Goal: Transaction & Acquisition: Purchase product/service

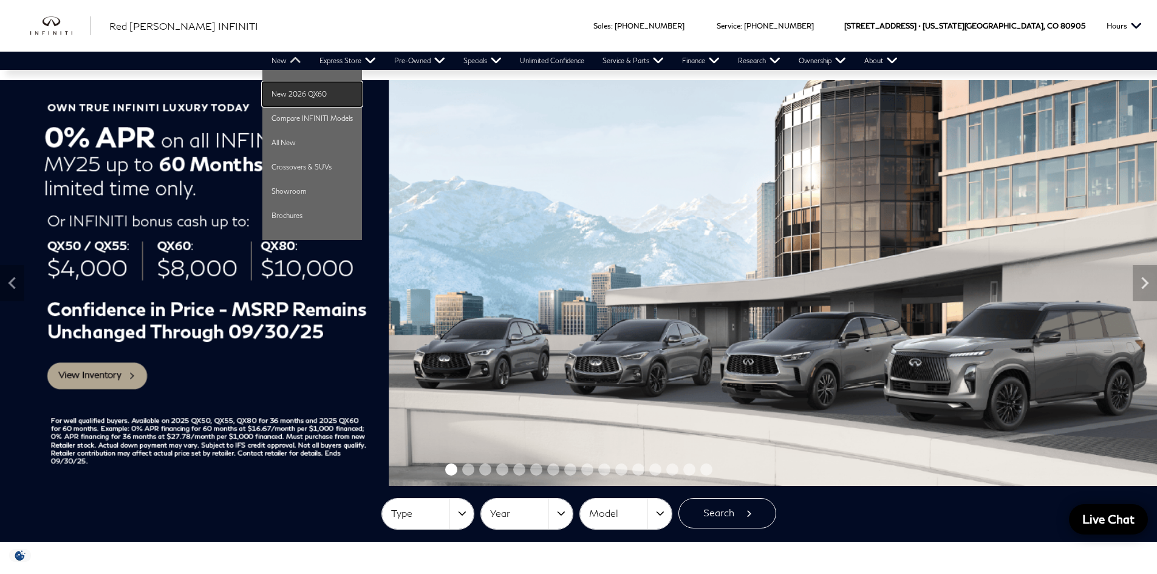
click at [295, 95] on link "New 2026 QX60" at bounding box center [312, 94] width 100 height 24
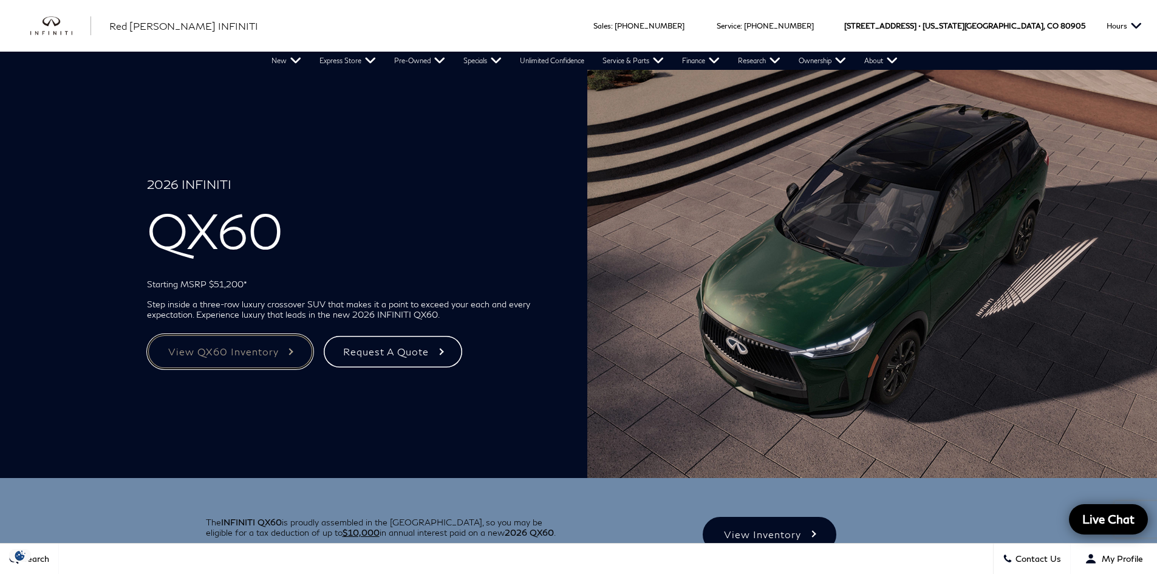
click at [219, 355] on link "View QX60 Inventory" at bounding box center [230, 351] width 166 height 35
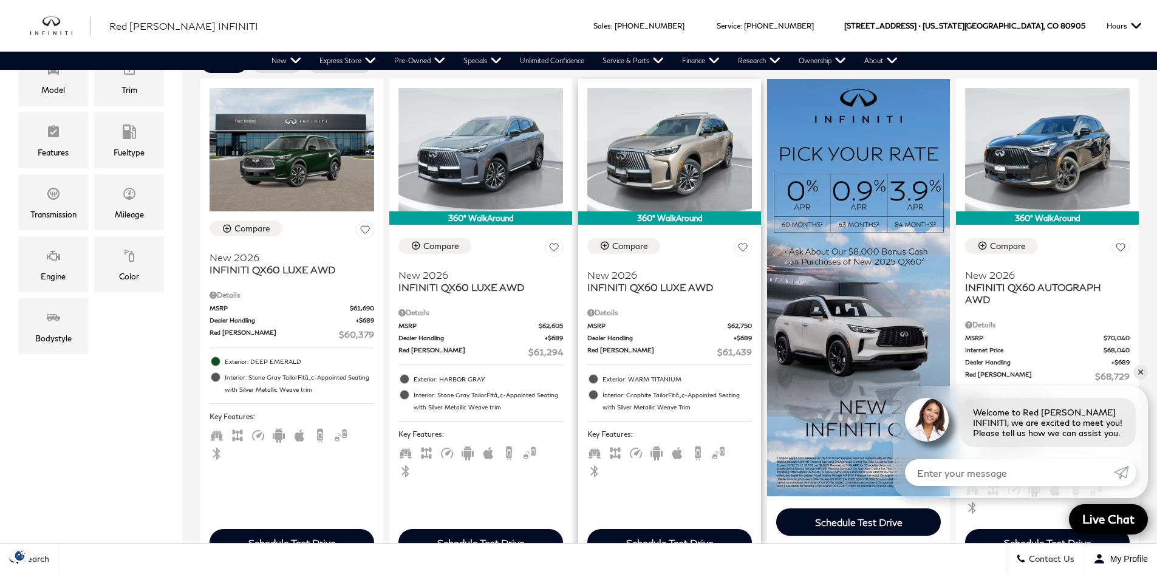
scroll to position [304, 0]
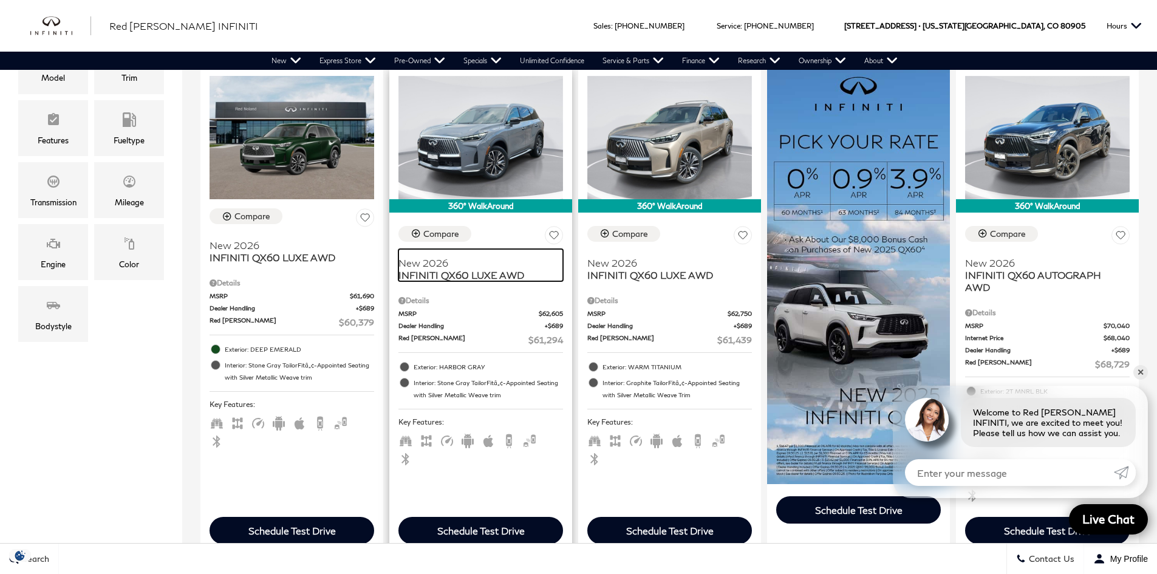
click at [480, 281] on span "INFINITI QX60 LUXE AWD" at bounding box center [475, 275] width 155 height 12
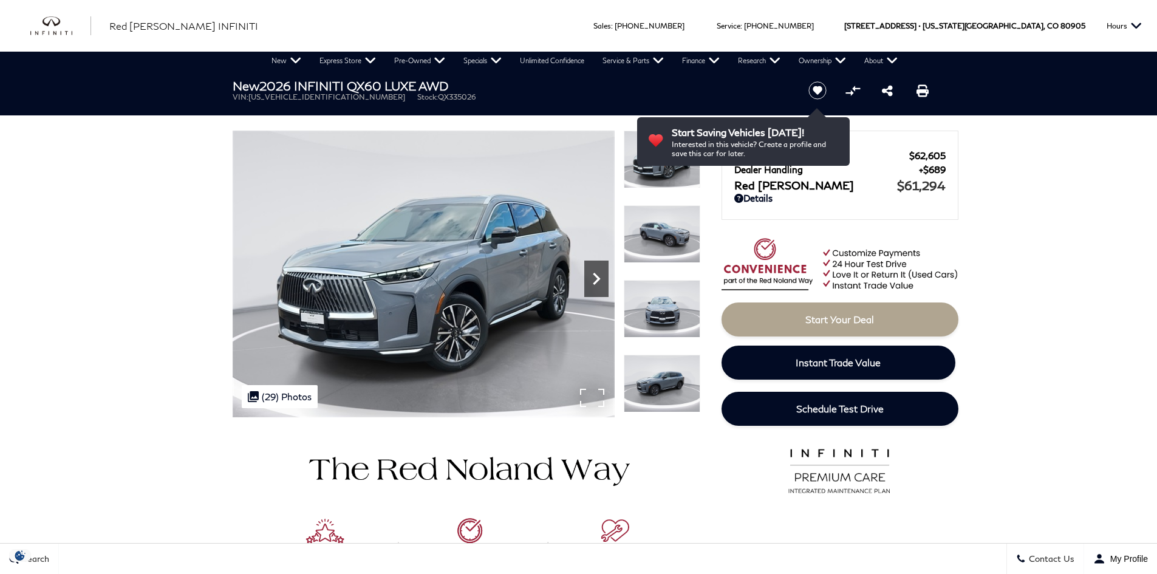
click at [599, 286] on icon "Next" at bounding box center [596, 279] width 24 height 24
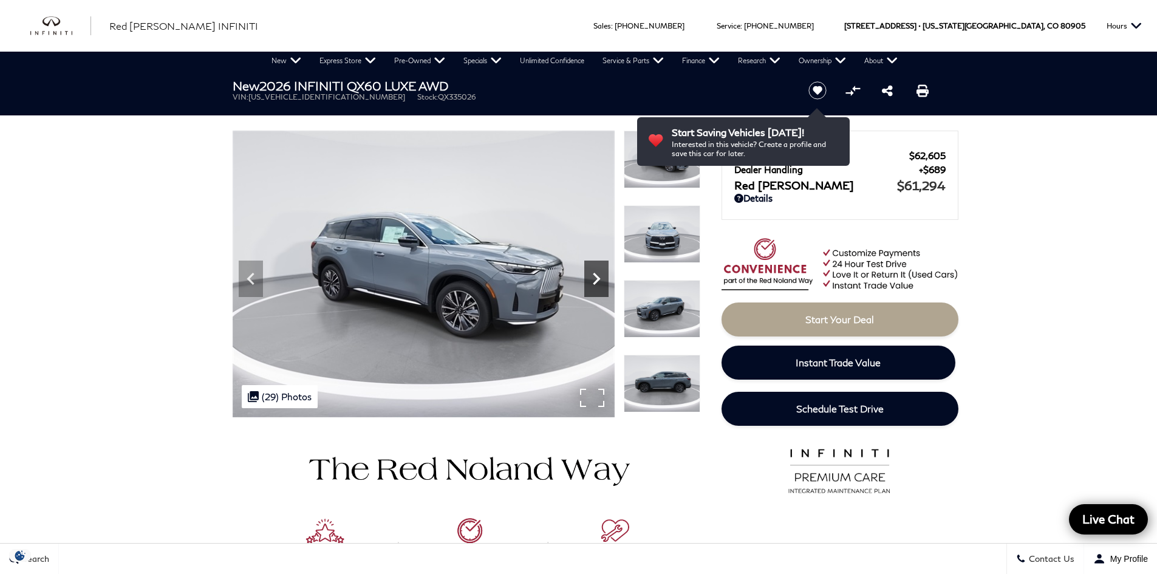
click at [599, 286] on icon "Next" at bounding box center [596, 279] width 24 height 24
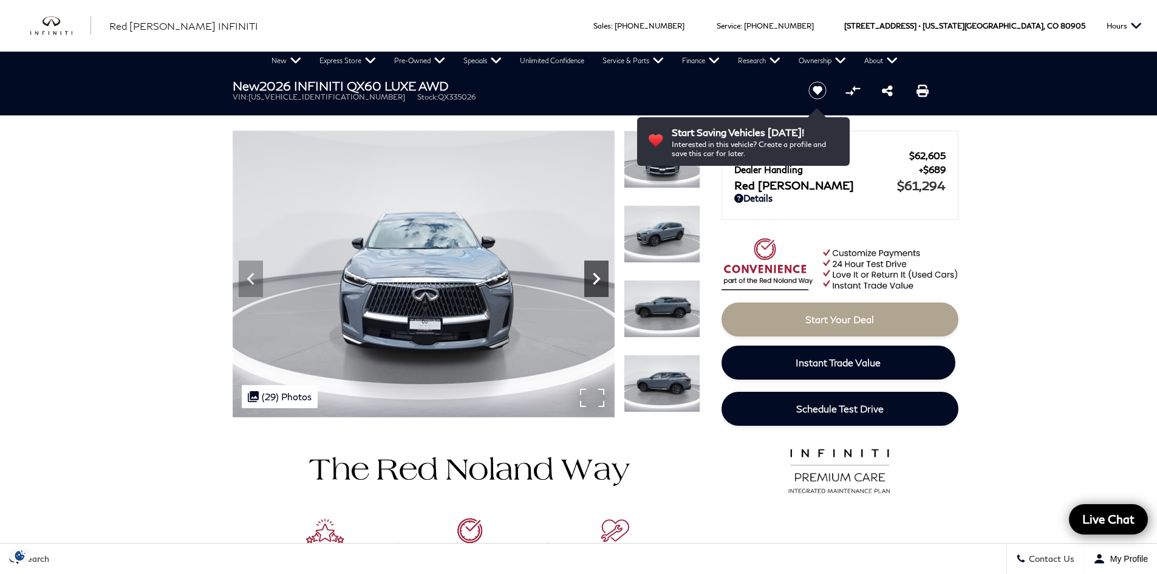
click at [599, 286] on icon "Next" at bounding box center [596, 279] width 24 height 24
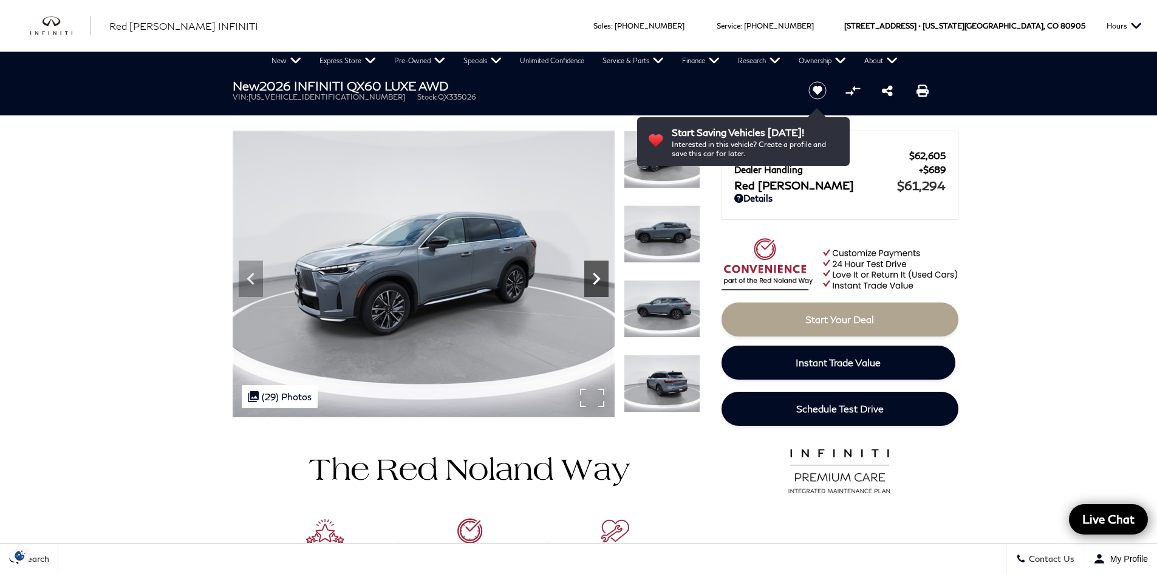
click at [599, 286] on icon "Next" at bounding box center [596, 279] width 24 height 24
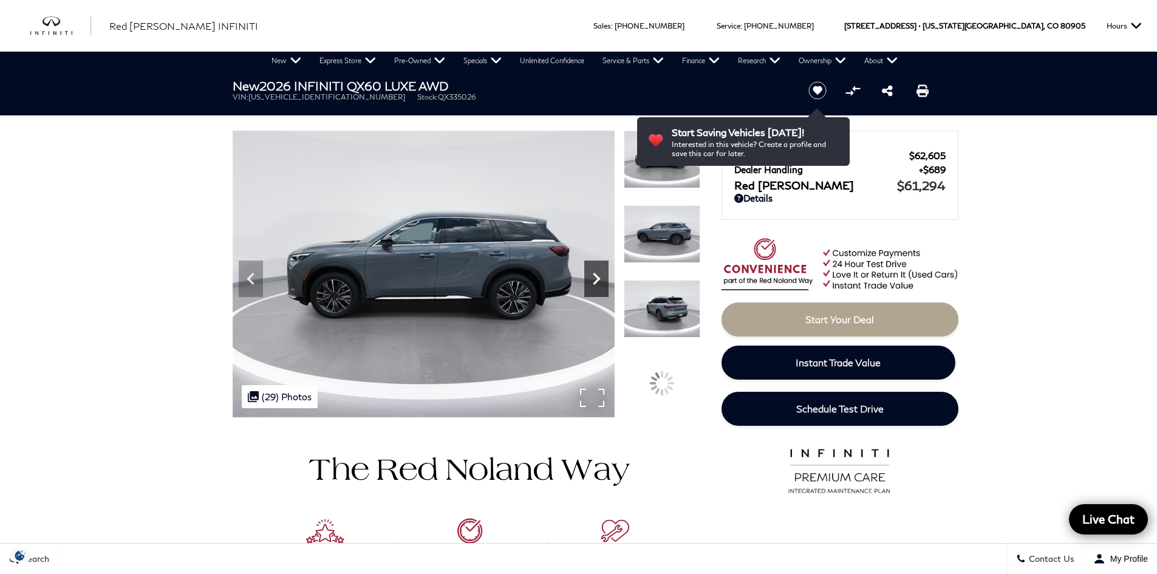
click at [599, 286] on icon "Next" at bounding box center [596, 279] width 24 height 24
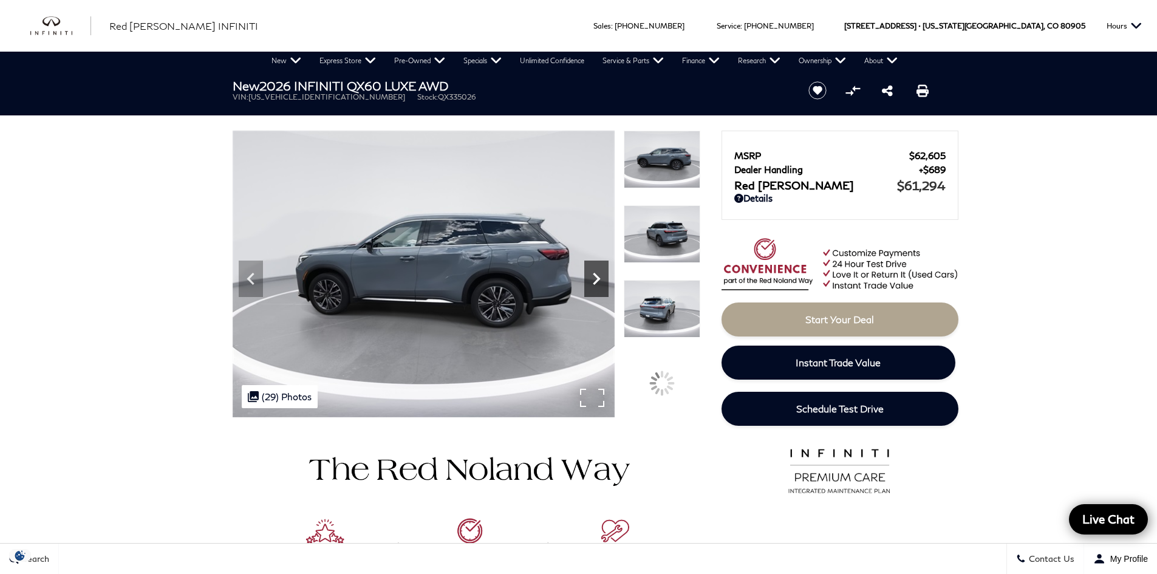
click at [599, 286] on icon "Next" at bounding box center [596, 279] width 24 height 24
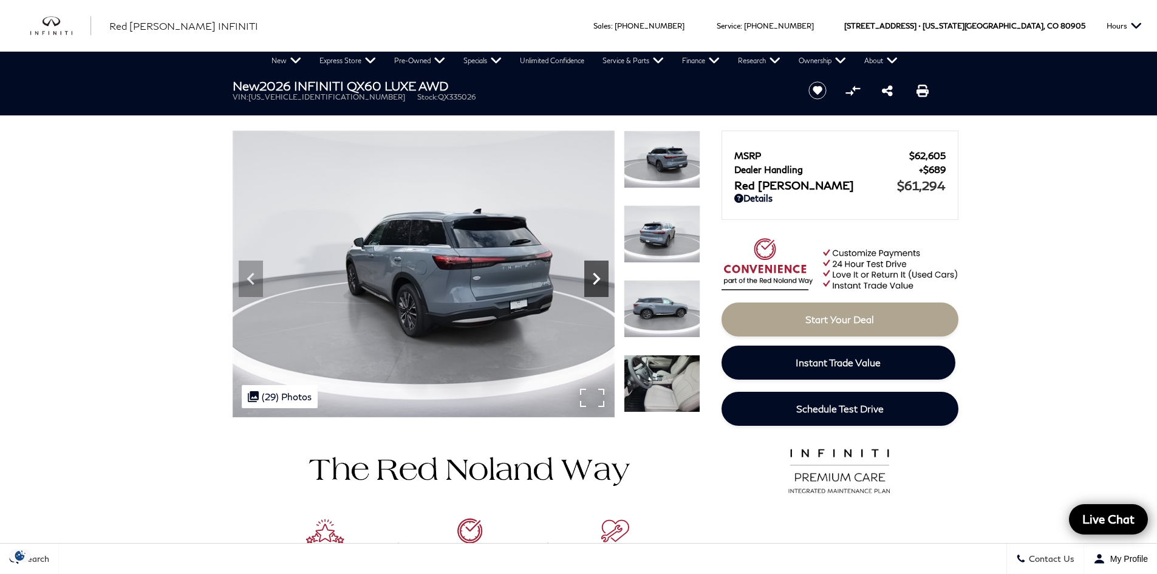
click at [599, 286] on icon "Next" at bounding box center [596, 279] width 24 height 24
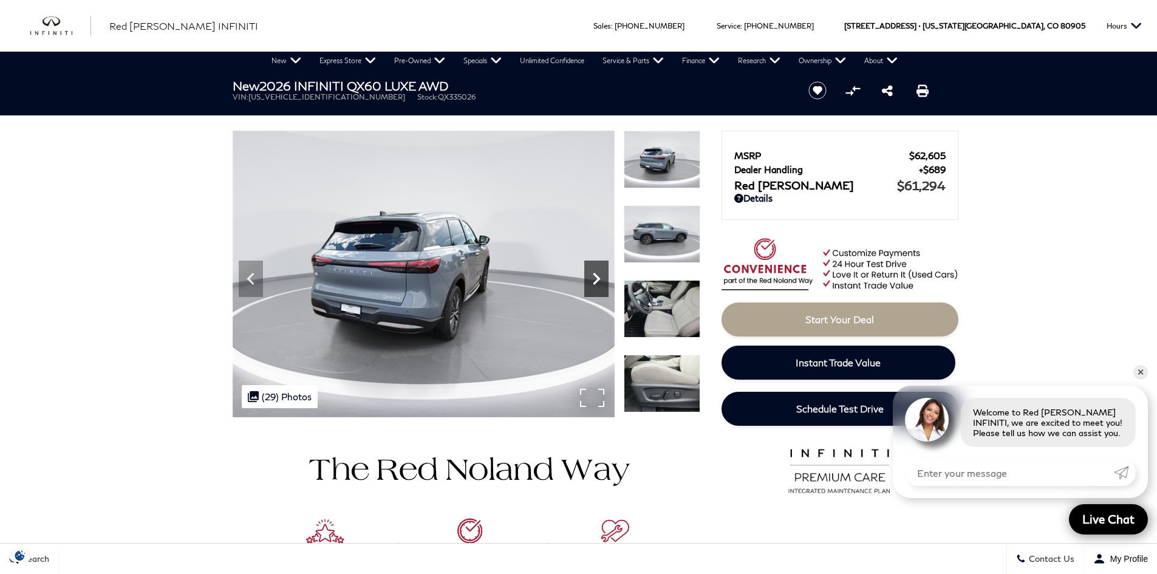
click at [599, 286] on icon "Next" at bounding box center [596, 279] width 24 height 24
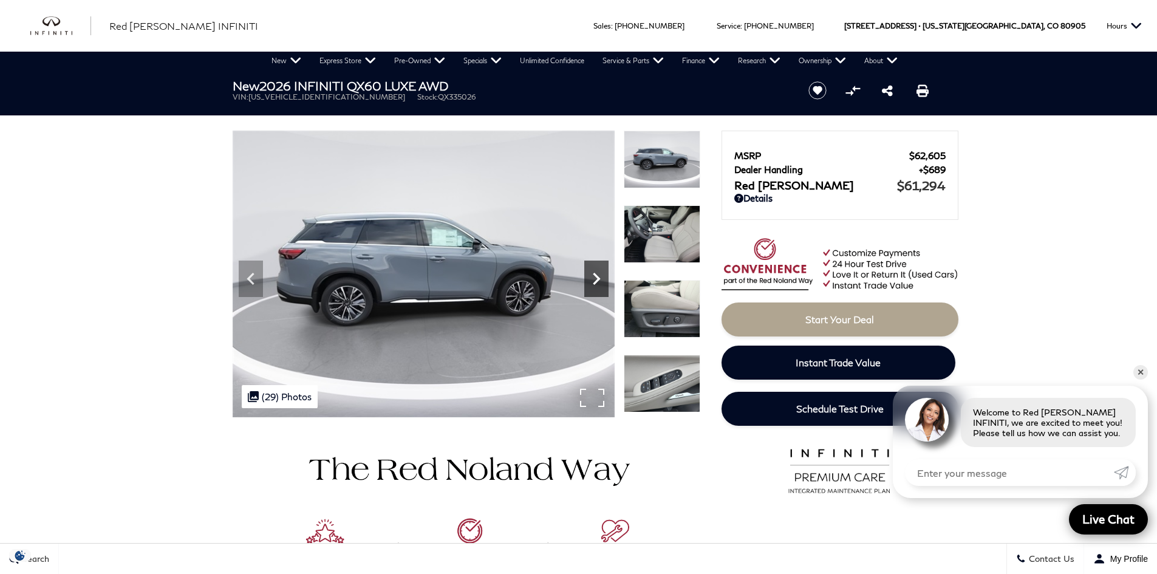
click at [599, 286] on icon "Next" at bounding box center [596, 279] width 24 height 24
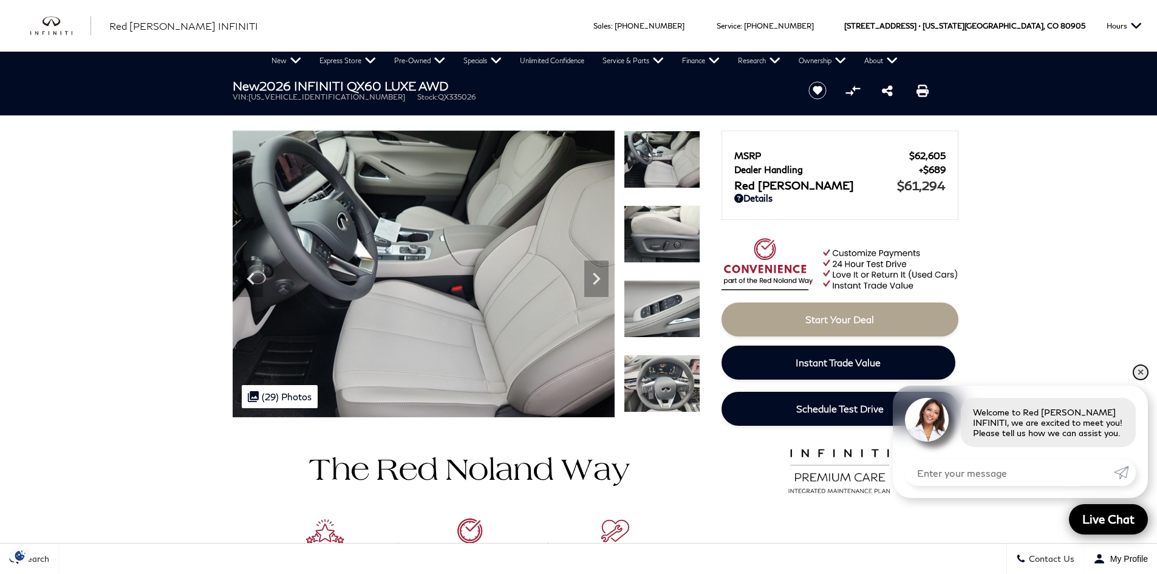
click at [1143, 373] on link "✕" at bounding box center [1140, 372] width 15 height 15
